Goal: Information Seeking & Learning: Learn about a topic

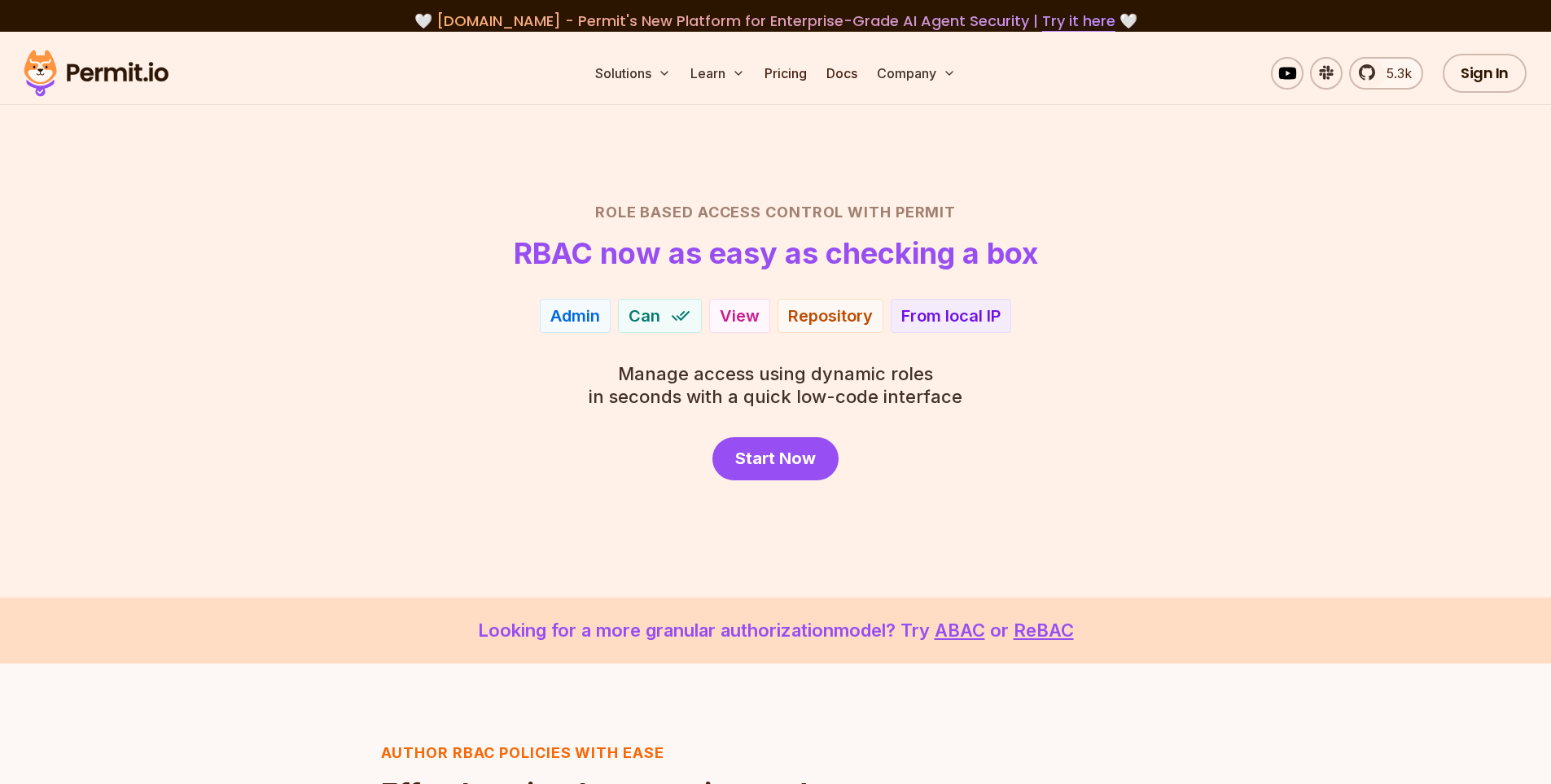
click at [752, 317] on div "View" at bounding box center [740, 315] width 40 height 23
click at [778, 318] on div "Repository" at bounding box center [830, 315] width 105 height 34
click at [829, 319] on div "Repository" at bounding box center [830, 315] width 85 height 23
click at [829, 319] on div "Statement" at bounding box center [824, 327] width 81 height 23
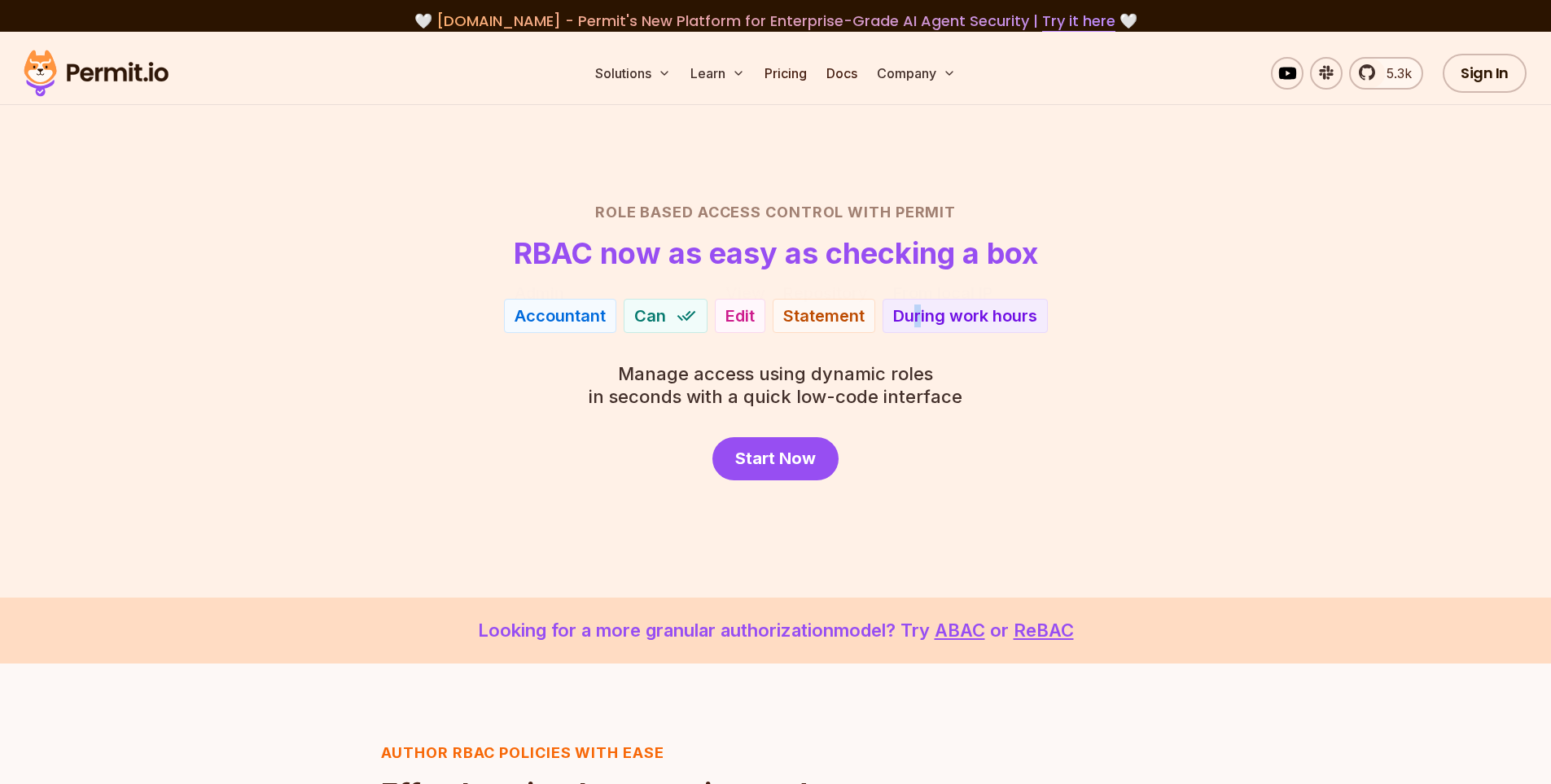
click at [917, 320] on div "During work hours" at bounding box center [965, 315] width 144 height 23
click at [968, 315] on div "During work hours" at bounding box center [965, 315] width 144 height 23
click at [970, 315] on div "During work hours" at bounding box center [965, 315] width 144 height 23
click at [1055, 319] on div "Accountant Can Edit Statement During work hours" at bounding box center [776, 315] width 1140 height 34
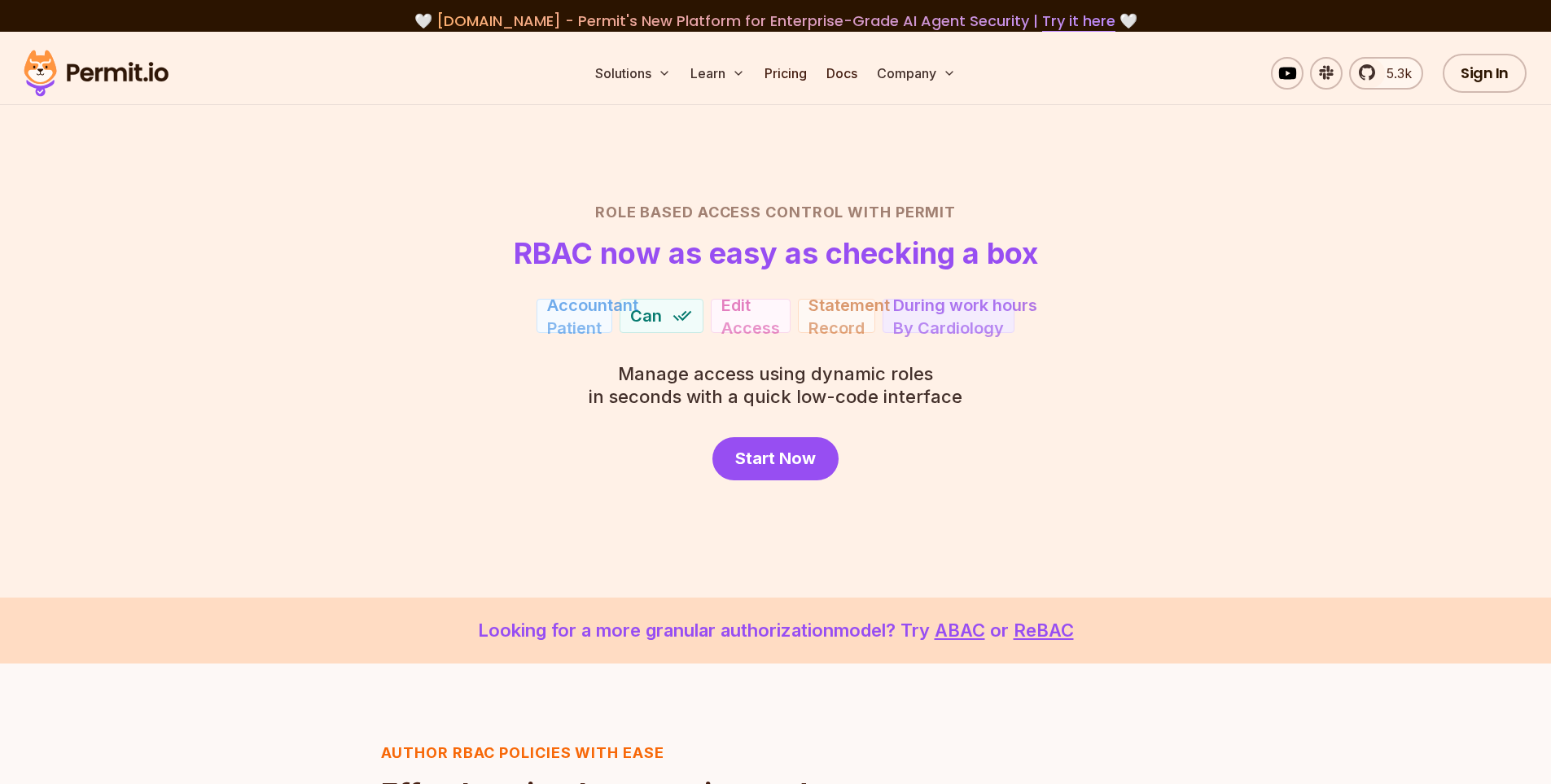
click at [1028, 315] on div "Accountant Patient Can Edit Access Statement Record During work hours By Cardio…" at bounding box center [776, 315] width 1140 height 34
click at [981, 315] on div "By Cardiology" at bounding box center [948, 315] width 110 height 23
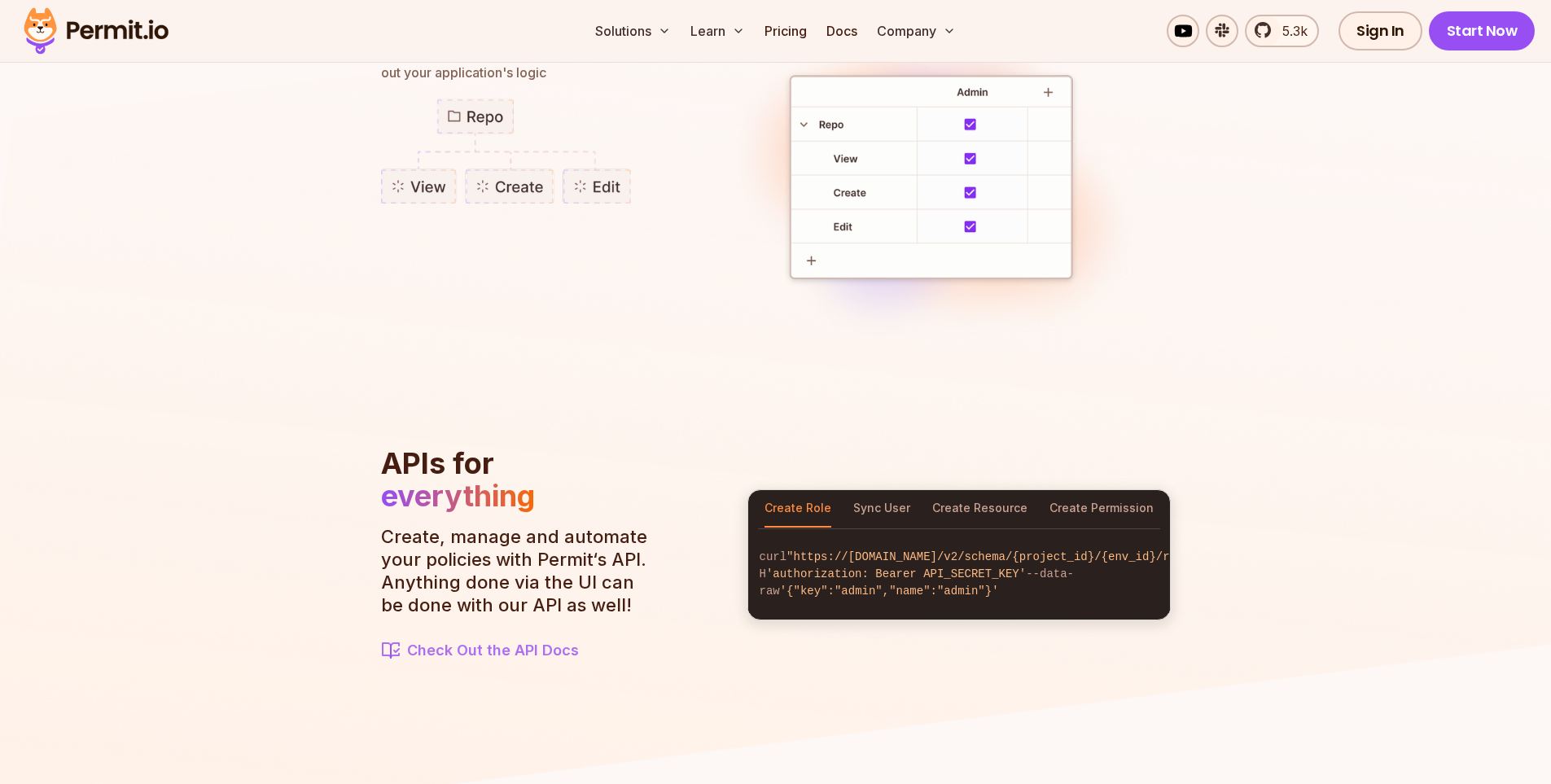
scroll to position [1546, 0]
